Goal: Task Accomplishment & Management: Complete application form

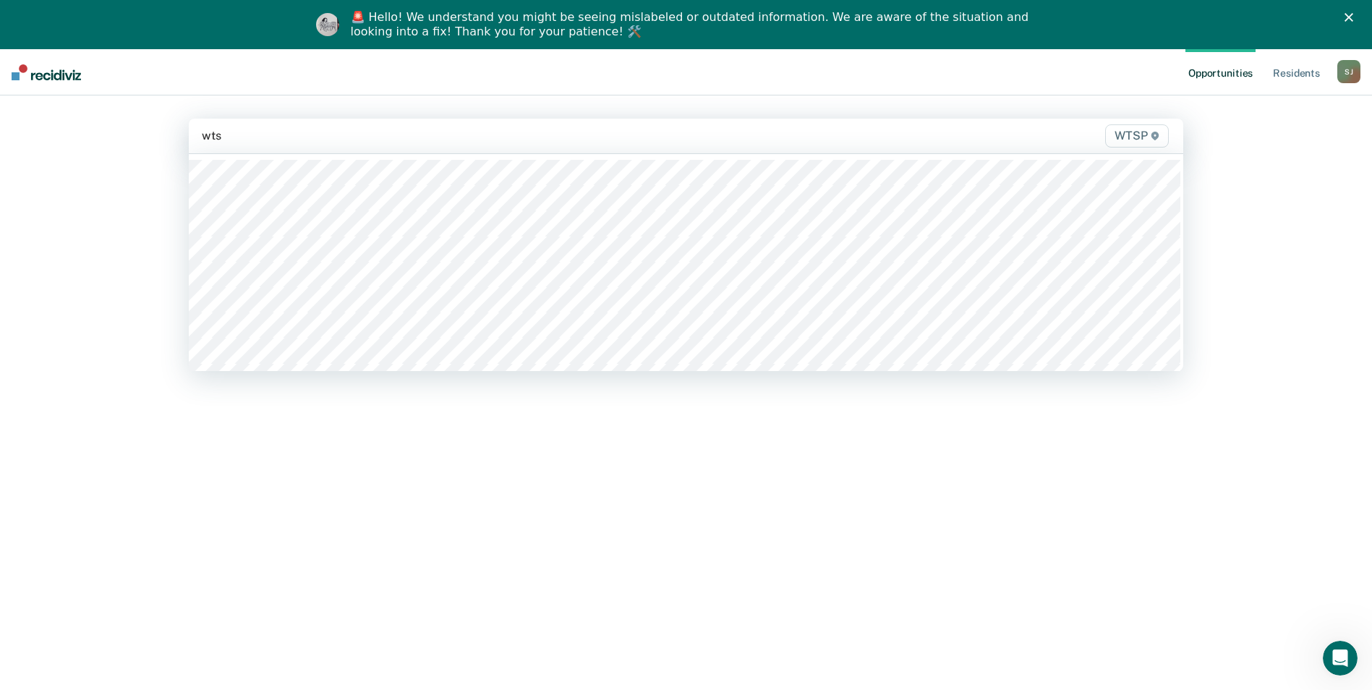
type input "wtsp"
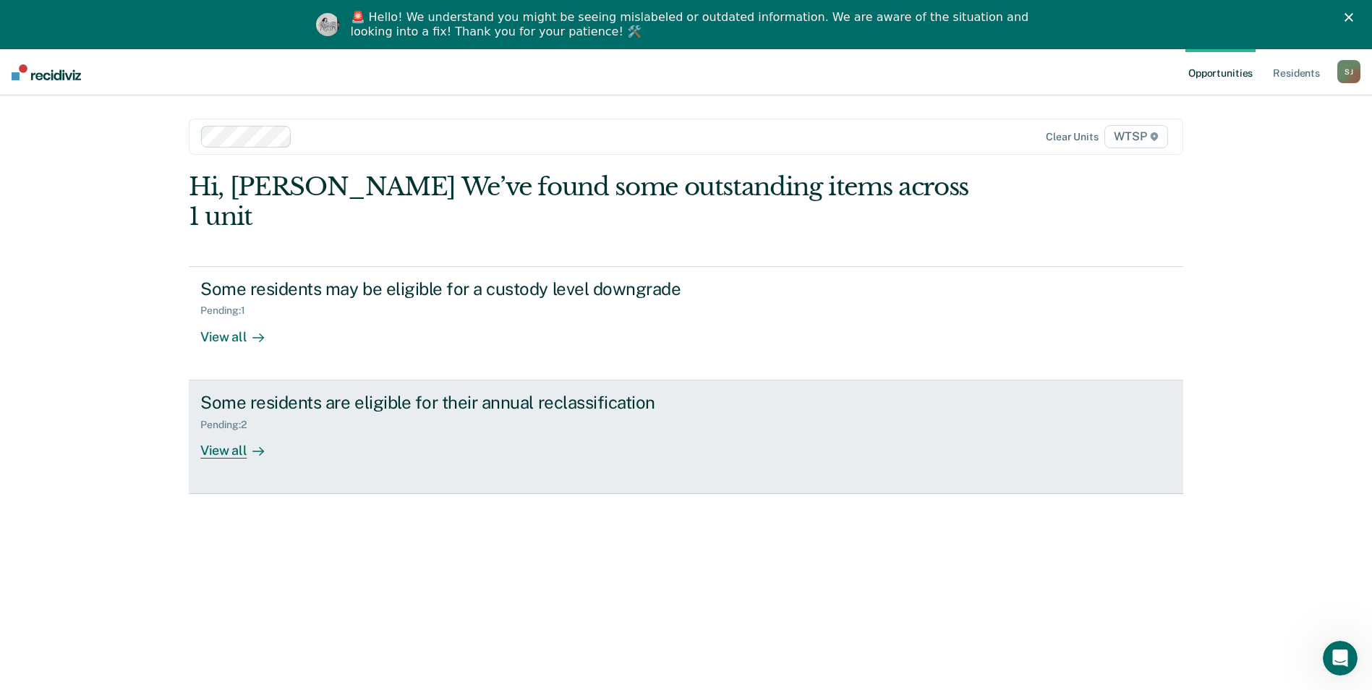
click at [224, 430] on div "View all" at bounding box center [240, 444] width 81 height 28
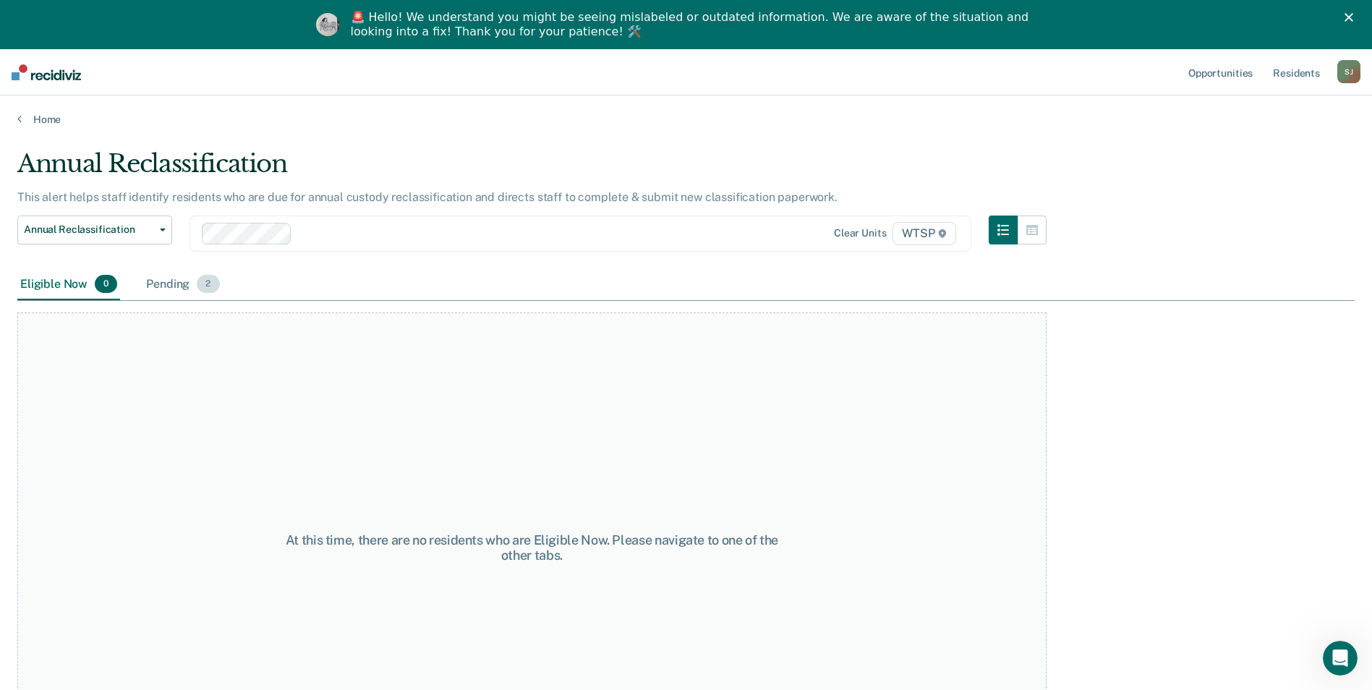
click at [166, 283] on div "Pending 2" at bounding box center [182, 285] width 79 height 32
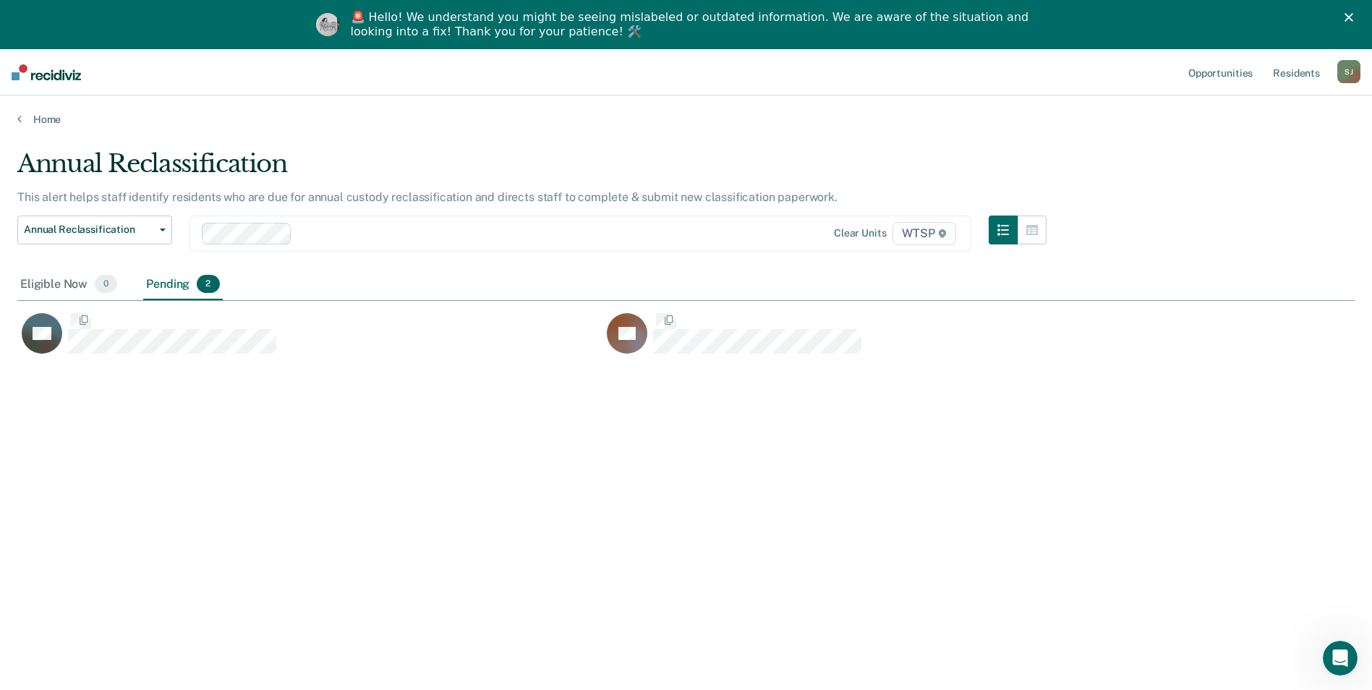
scroll to position [471, 1326]
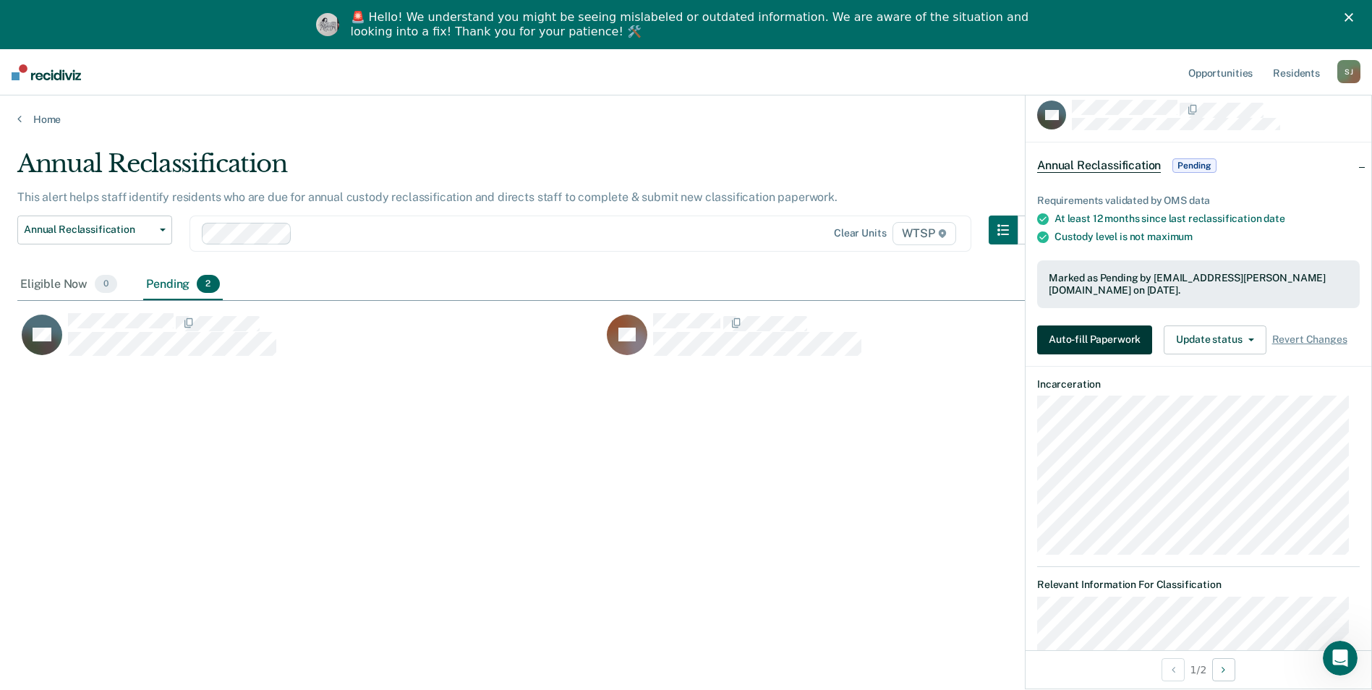
click at [1090, 338] on button "Auto-fill Paperwork" at bounding box center [1094, 339] width 115 height 29
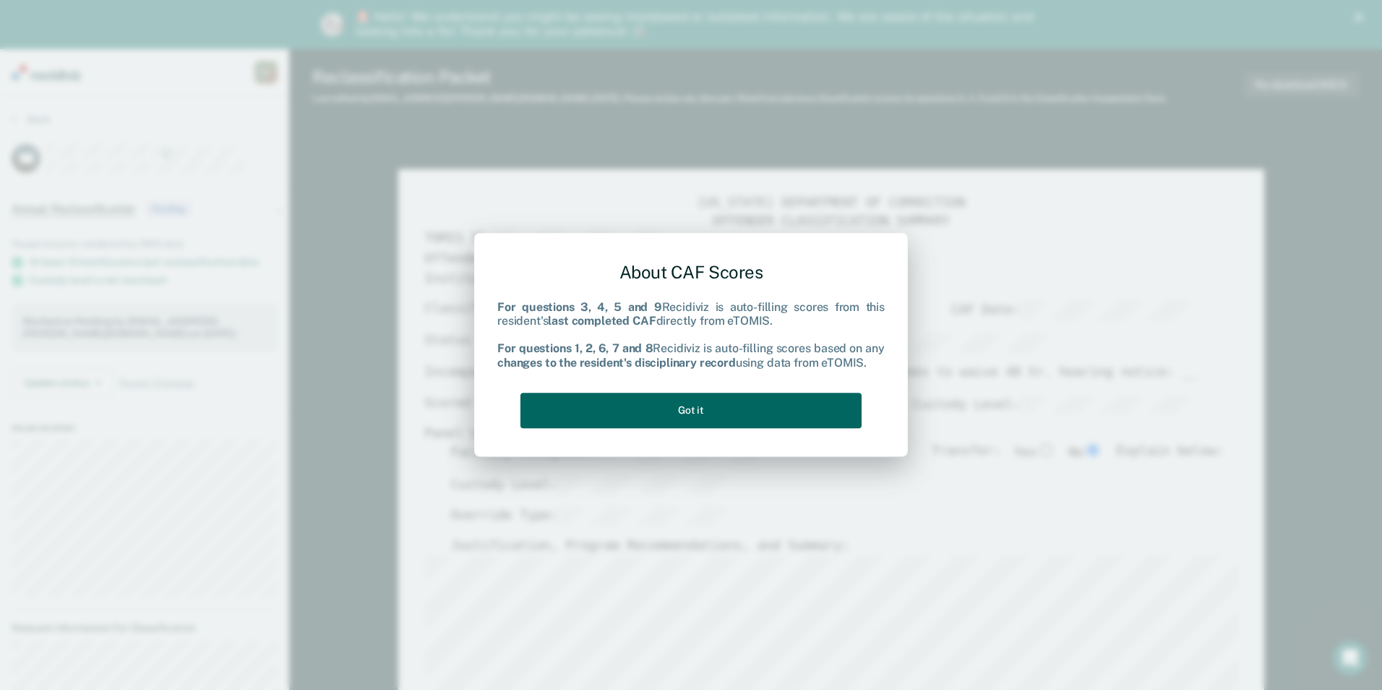
click at [700, 411] on button "Got it" at bounding box center [691, 410] width 341 height 35
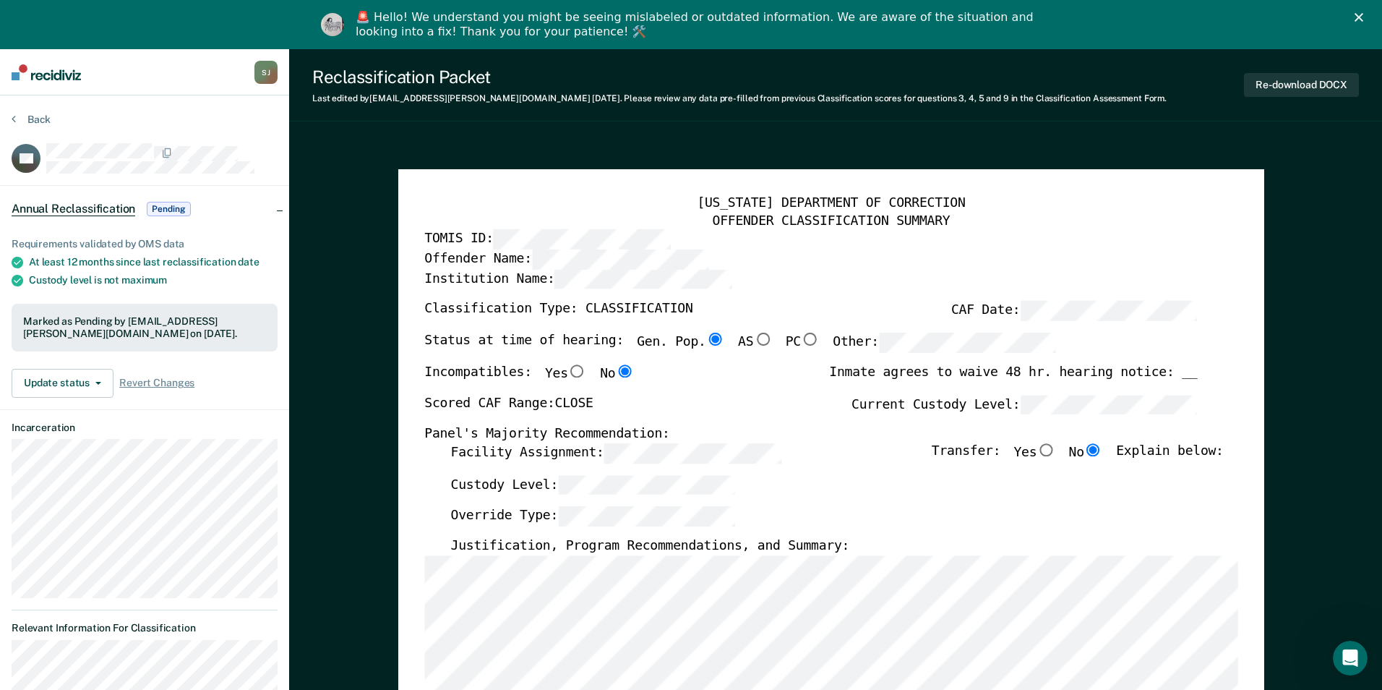
type textarea "x"
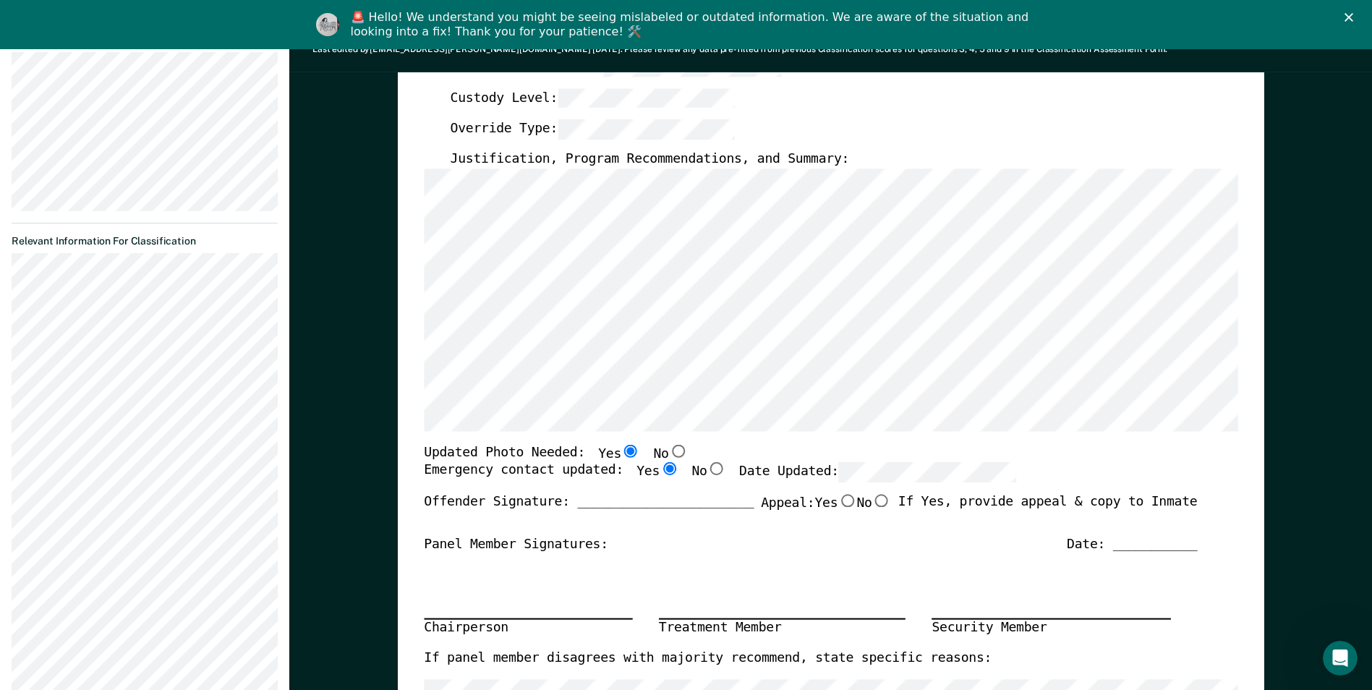
scroll to position [362, 0]
